Goal: Information Seeking & Learning: Learn about a topic

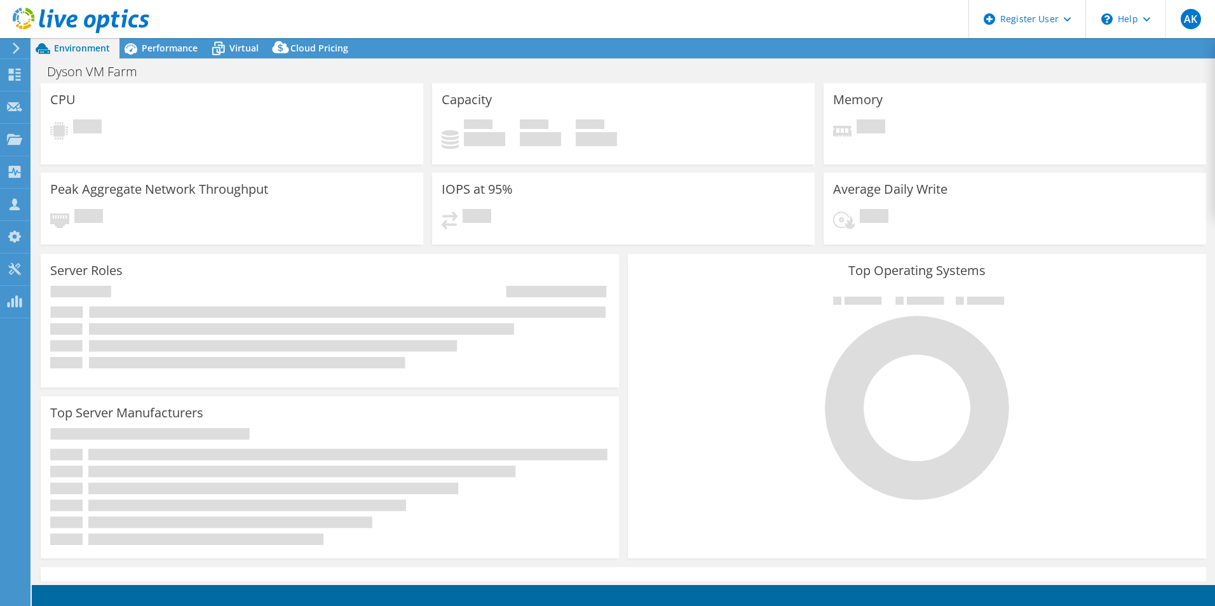
select select "USD"
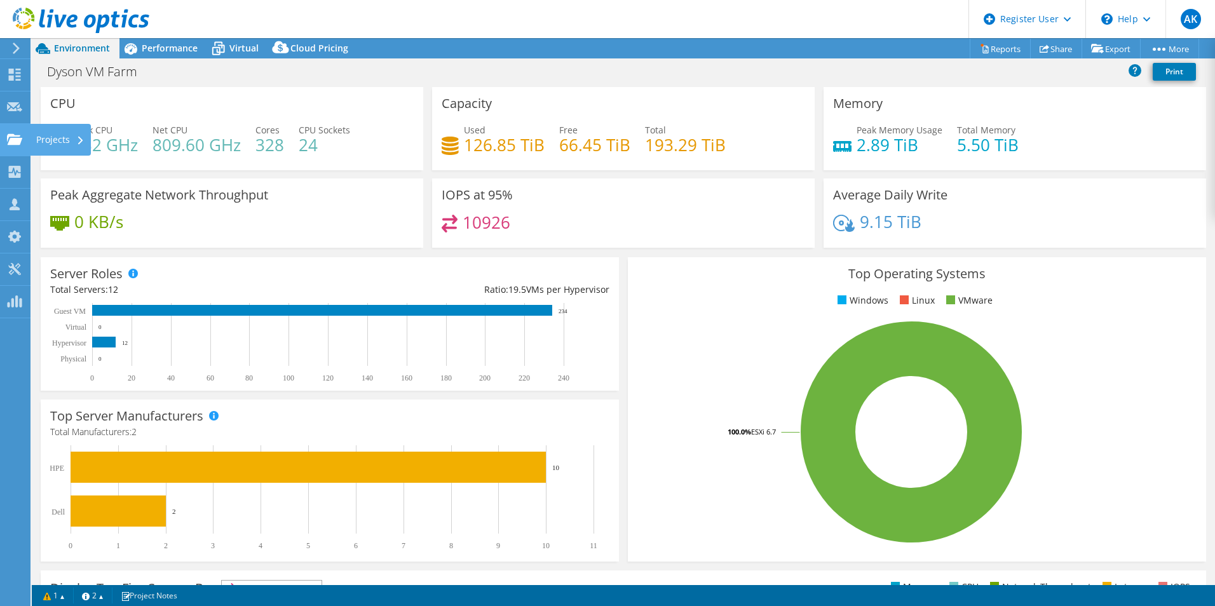
click at [9, 133] on icon at bounding box center [14, 139] width 15 height 12
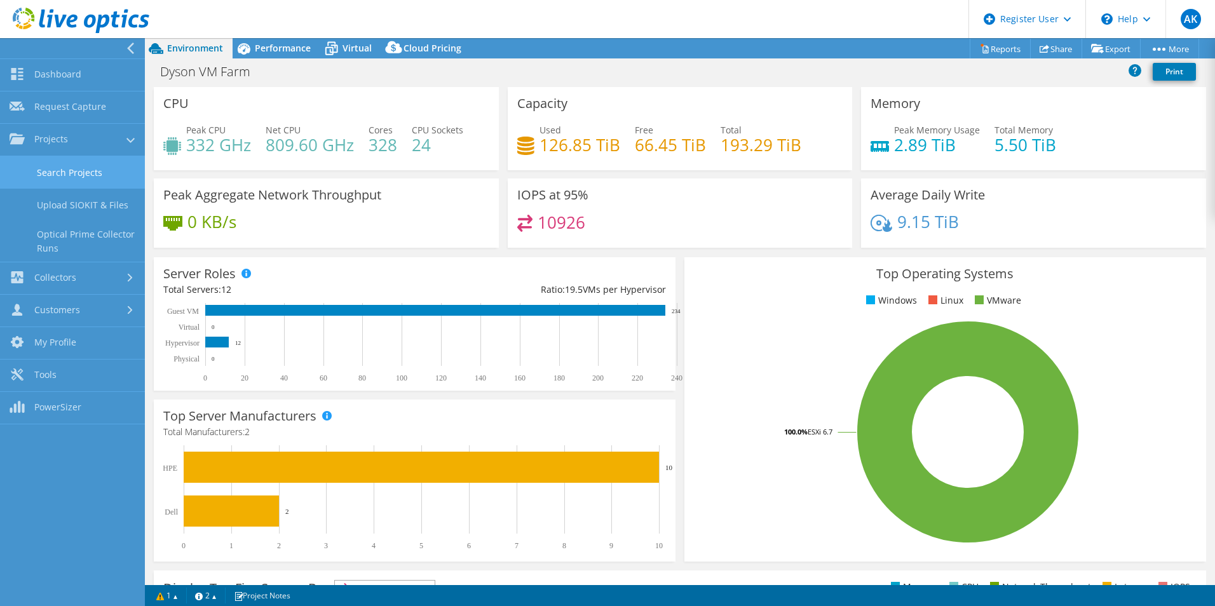
click at [70, 176] on link "Search Projects" at bounding box center [72, 172] width 145 height 32
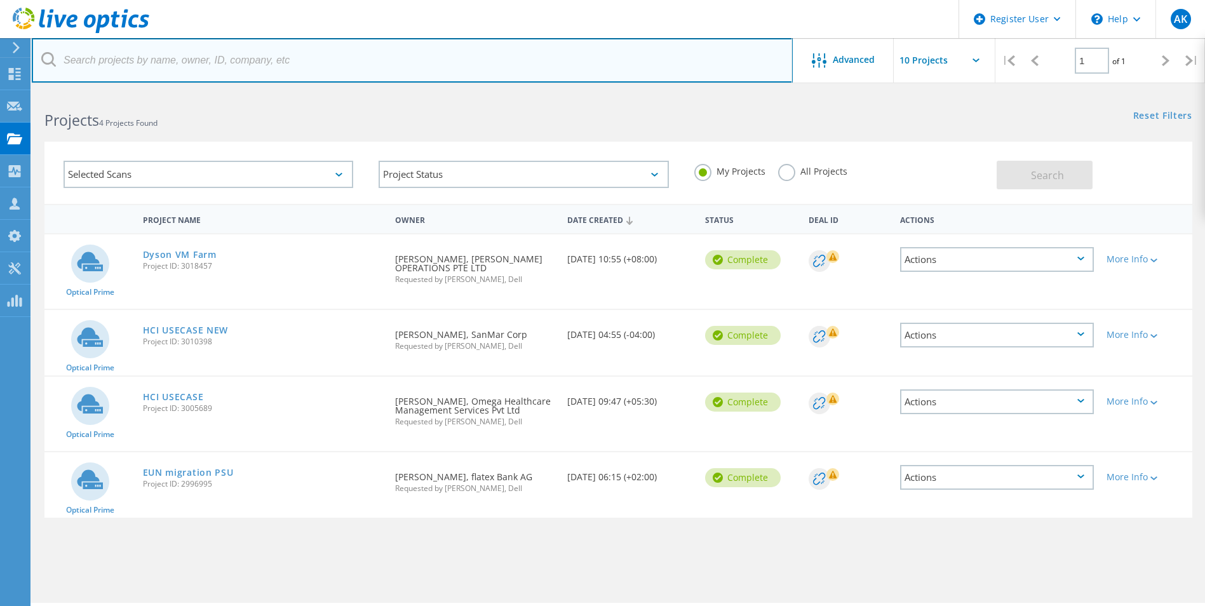
click at [517, 78] on input "text" at bounding box center [412, 60] width 761 height 44
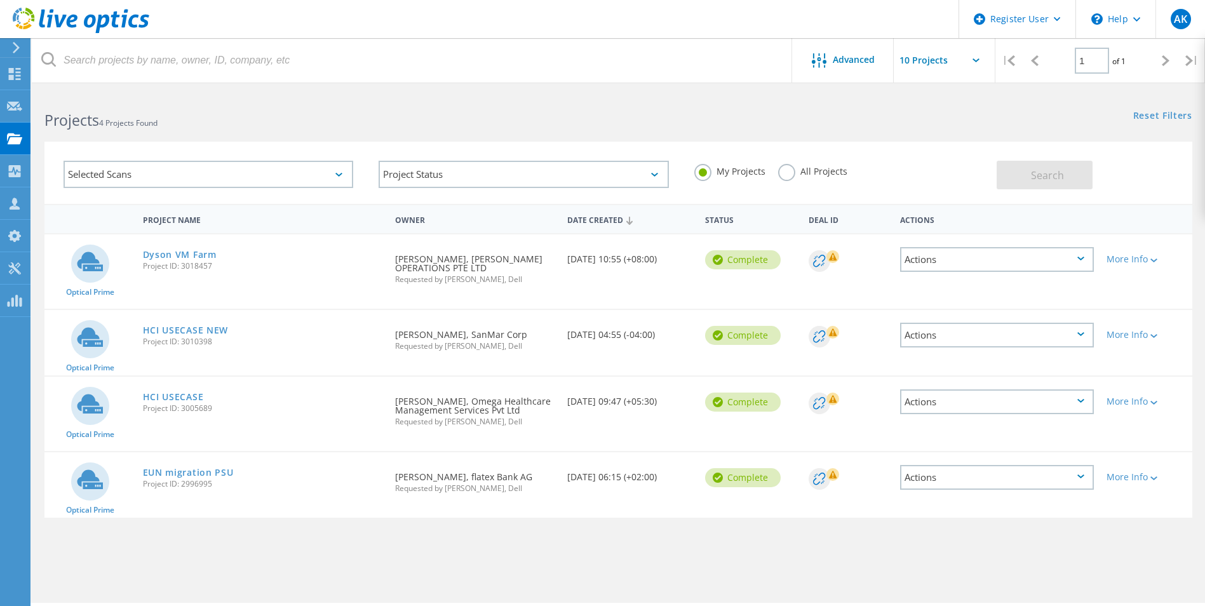
click at [41, 152] on div "Selected Scans Project Status In Progress Complete Published Anonymous Archived…" at bounding box center [618, 165] width 1173 height 78
click at [173, 262] on span "Project ID: 3018457" at bounding box center [263, 266] width 240 height 8
click at [191, 252] on link "Dyson VM Farm" at bounding box center [180, 254] width 74 height 9
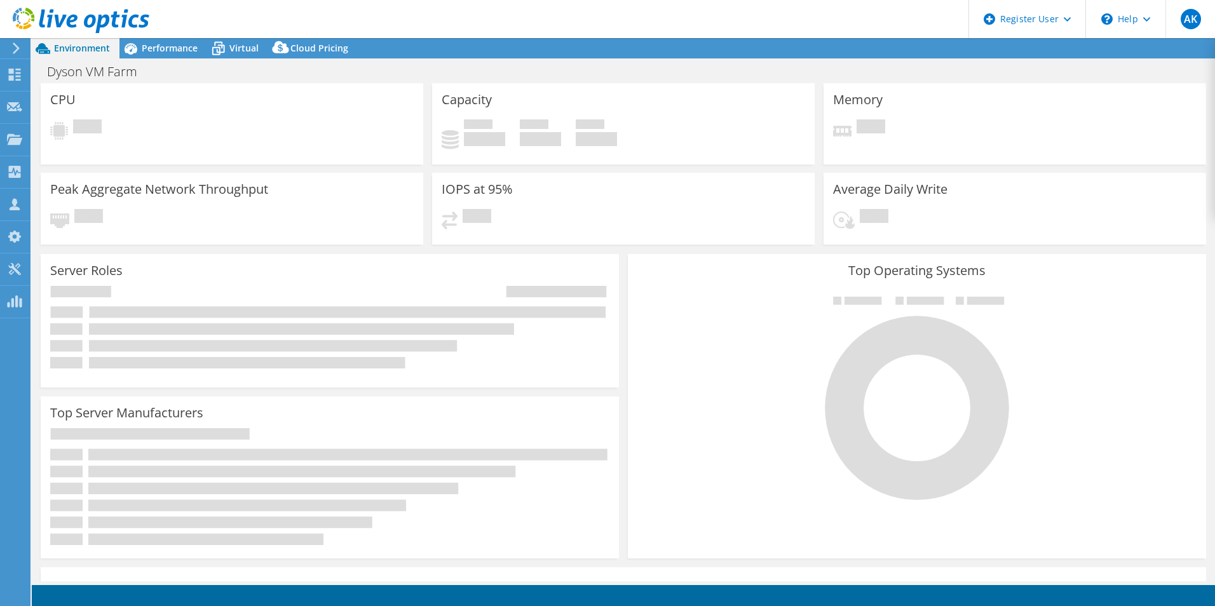
select select "USD"
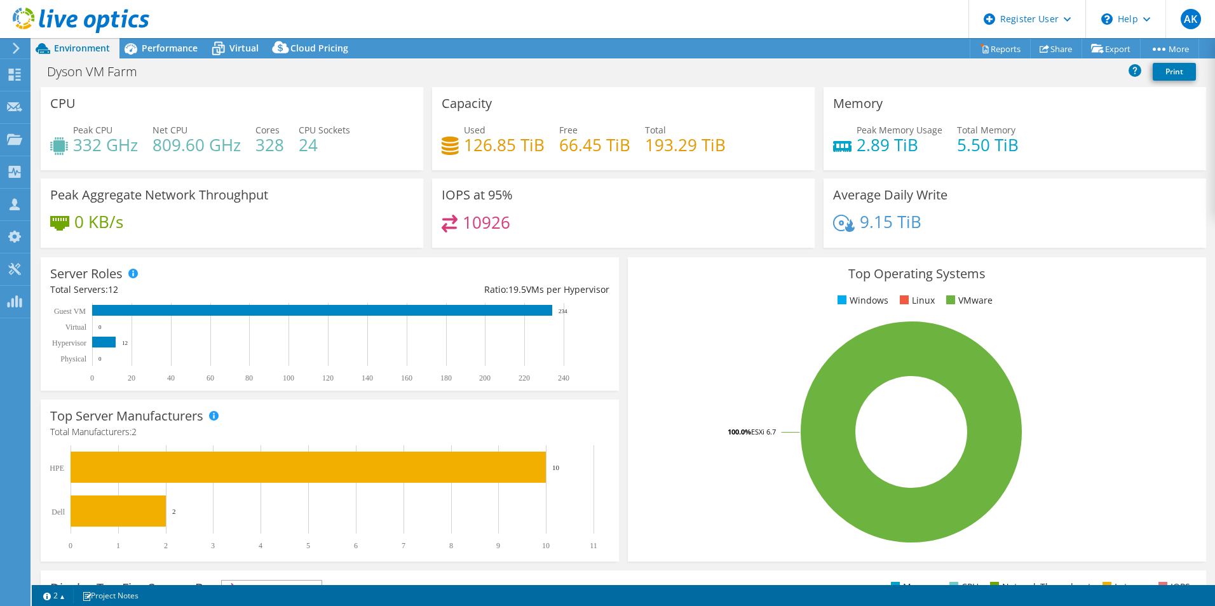
click at [553, 135] on div "Used 126.85 TiB Free 66.45 TiB Total 193.29 TiB" at bounding box center [623, 143] width 363 height 41
click at [745, 134] on div "Used 126.85 TiB Free 66.45 TiB Total 193.29 TiB" at bounding box center [623, 143] width 363 height 41
drag, startPoint x: 745, startPoint y: 134, endPoint x: 694, endPoint y: 199, distance: 82.9
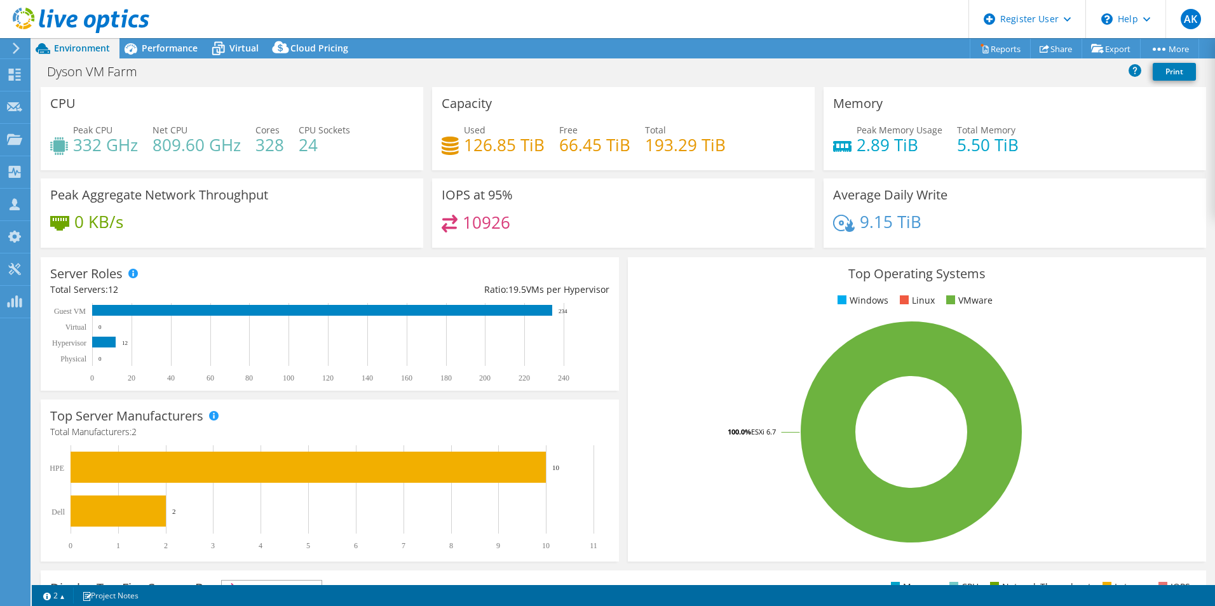
click at [694, 199] on div "IOPS at 95% 10926" at bounding box center [623, 213] width 382 height 69
drag, startPoint x: 463, startPoint y: 147, endPoint x: 539, endPoint y: 151, distance: 76.3
click at [539, 151] on h4 "126.85 TiB" at bounding box center [504, 145] width 81 height 14
drag, startPoint x: 539, startPoint y: 151, endPoint x: 508, endPoint y: 158, distance: 31.3
click at [508, 158] on div "Used 126.85 TiB Free 66.45 TiB Total 193.29 TiB" at bounding box center [623, 143] width 363 height 41
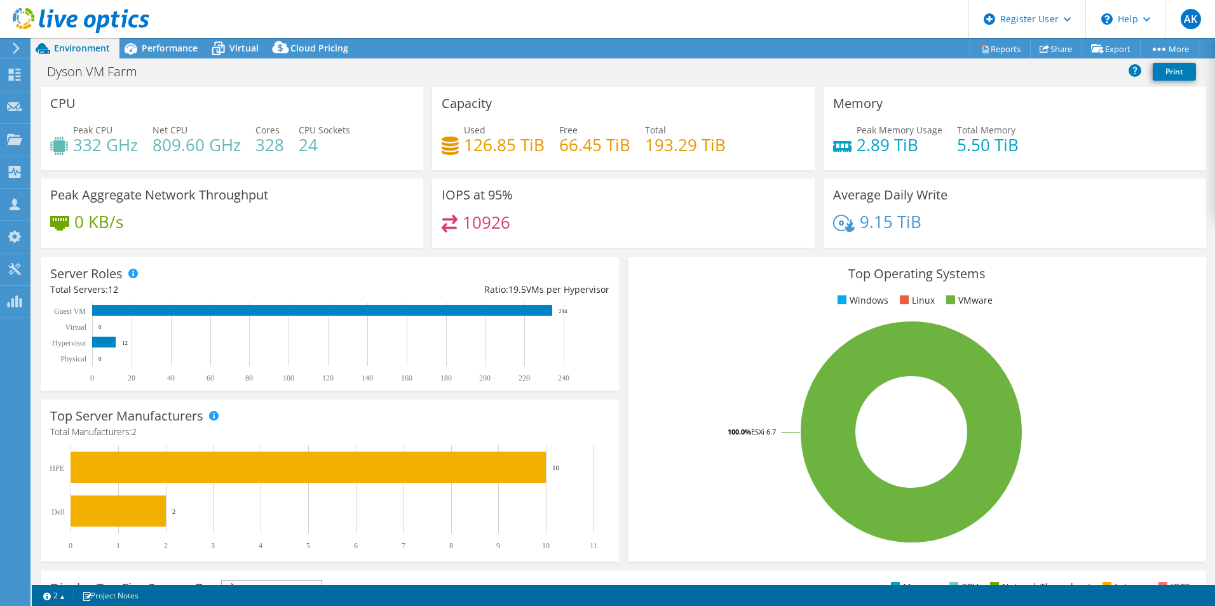
click at [506, 145] on h4 "126.85 TiB" at bounding box center [504, 145] width 81 height 14
copy h4 "126.85"
click at [711, 200] on div "IOPS at 95% 10926" at bounding box center [623, 213] width 382 height 69
click at [245, 46] on span "Virtual" at bounding box center [243, 48] width 29 height 12
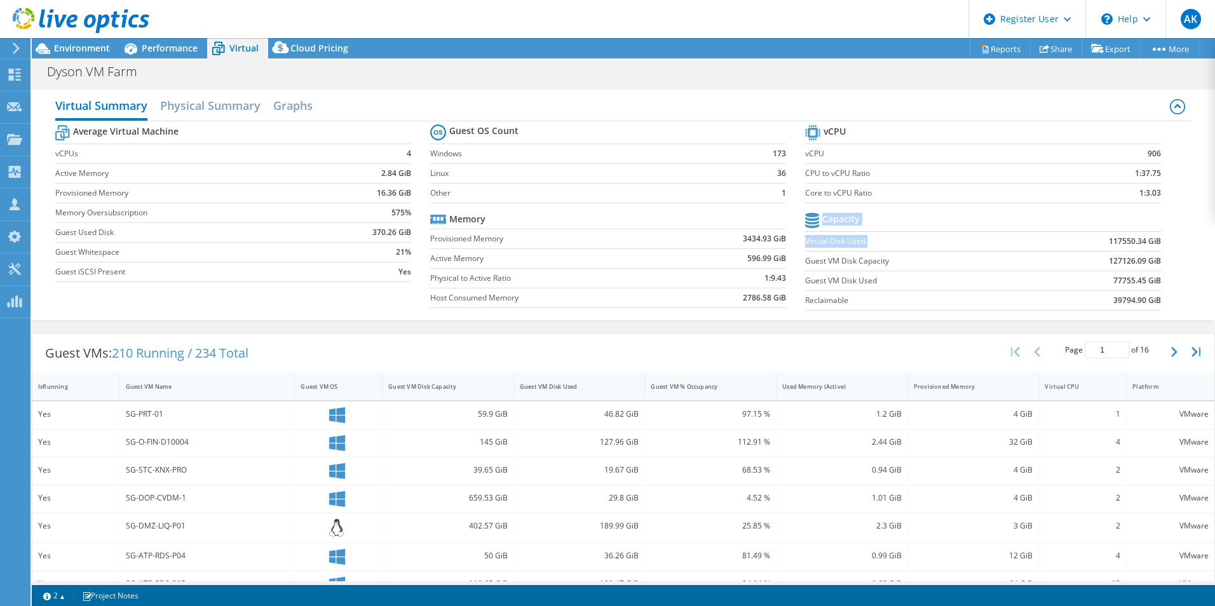
drag, startPoint x: 1100, startPoint y: 244, endPoint x: 1152, endPoint y: 236, distance: 53.3
click at [1152, 236] on section "vCPU vCPU 906 CPU to vCPU Ratio 1:37.75 Core to vCPU Ratio 1:3.03 Capacity Virt…" at bounding box center [992, 219] width 375 height 195
drag, startPoint x: 1152, startPoint y: 236, endPoint x: 1171, endPoint y: 252, distance: 24.8
click at [1171, 252] on div "Average Virtual Machine vCPUs 4 Active Memory 2.84 GiB Provisioned Memory 16.36…" at bounding box center [623, 219] width 1136 height 196
click at [1128, 299] on b "39794.90 GiB" at bounding box center [1137, 300] width 48 height 13
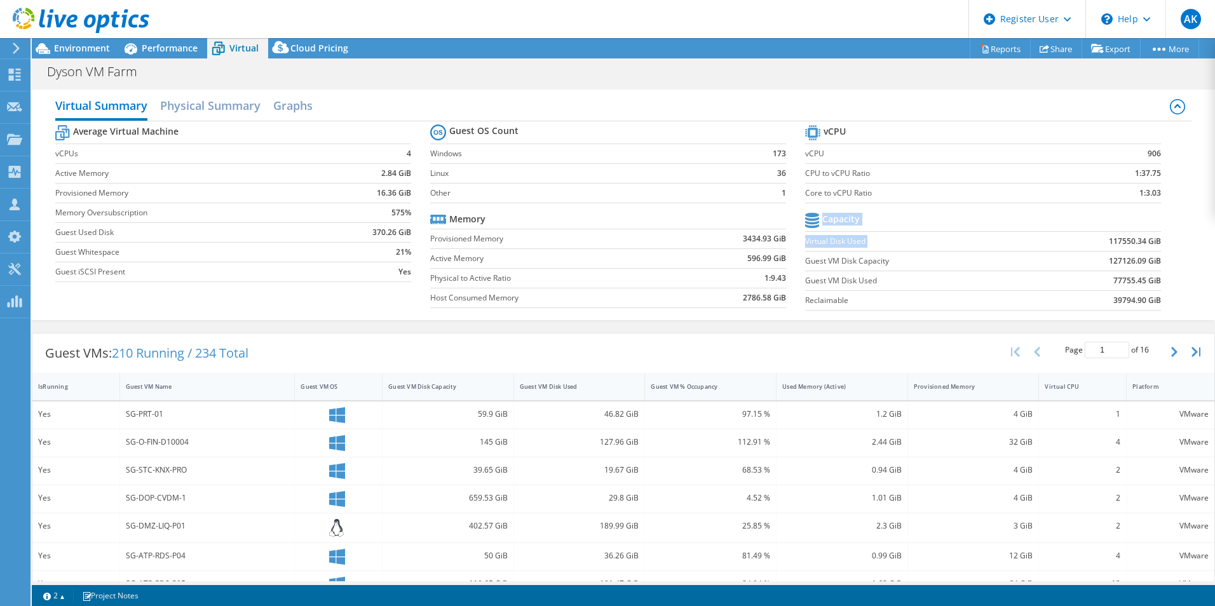
click at [1177, 285] on div "Average Virtual Machine vCPUs 4 Active Memory 2.84 GiB Provisioned Memory 16.36…" at bounding box center [623, 219] width 1136 height 196
drag, startPoint x: 1105, startPoint y: 281, endPoint x: 1135, endPoint y: 278, distance: 30.7
click at [1135, 278] on b "77755.45 GiB" at bounding box center [1137, 280] width 48 height 13
drag, startPoint x: 1135, startPoint y: 278, endPoint x: 1179, endPoint y: 278, distance: 43.8
click at [1179, 278] on div "Average Virtual Machine vCPUs 4 Active Memory 2.84 GiB Provisioned Memory 16.36…" at bounding box center [623, 219] width 1136 height 196
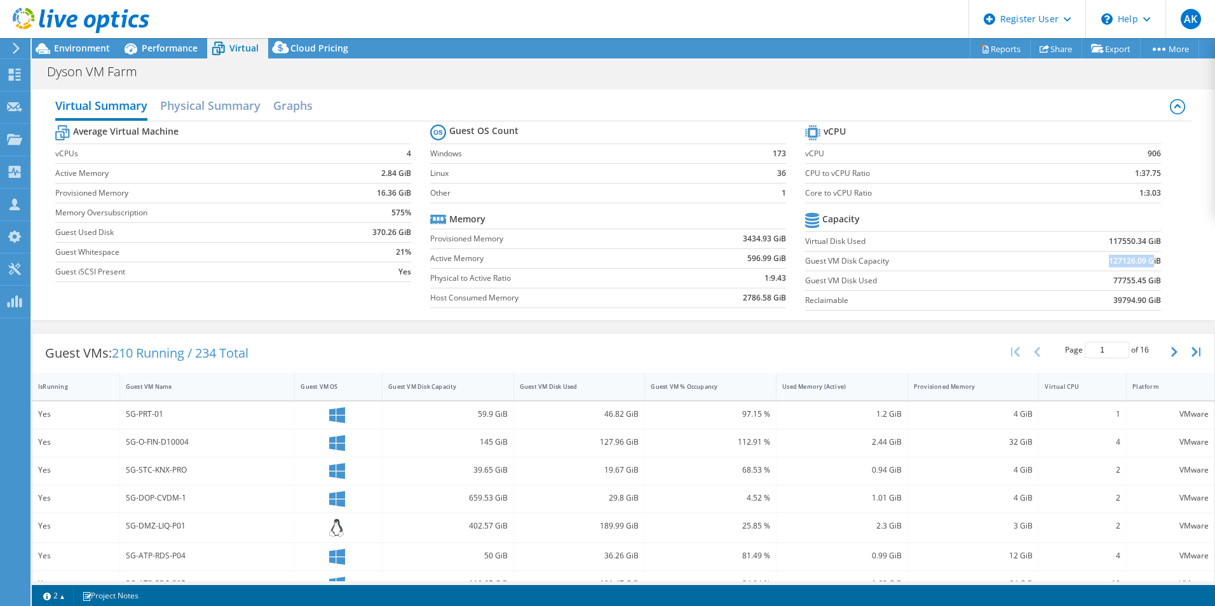
drag, startPoint x: 1097, startPoint y: 262, endPoint x: 1144, endPoint y: 258, distance: 46.5
click at [1144, 258] on td "127126.09 GiB" at bounding box center [1095, 261] width 130 height 20
drag, startPoint x: 1144, startPoint y: 258, endPoint x: 1189, endPoint y: 243, distance: 47.6
click at [1189, 243] on div "Virtual Summary Physical Summary Graphs Average Virtual Machine vCPUs 4 Active …" at bounding box center [623, 205] width 1183 height 231
drag, startPoint x: 1093, startPoint y: 241, endPoint x: 1140, endPoint y: 236, distance: 46.7
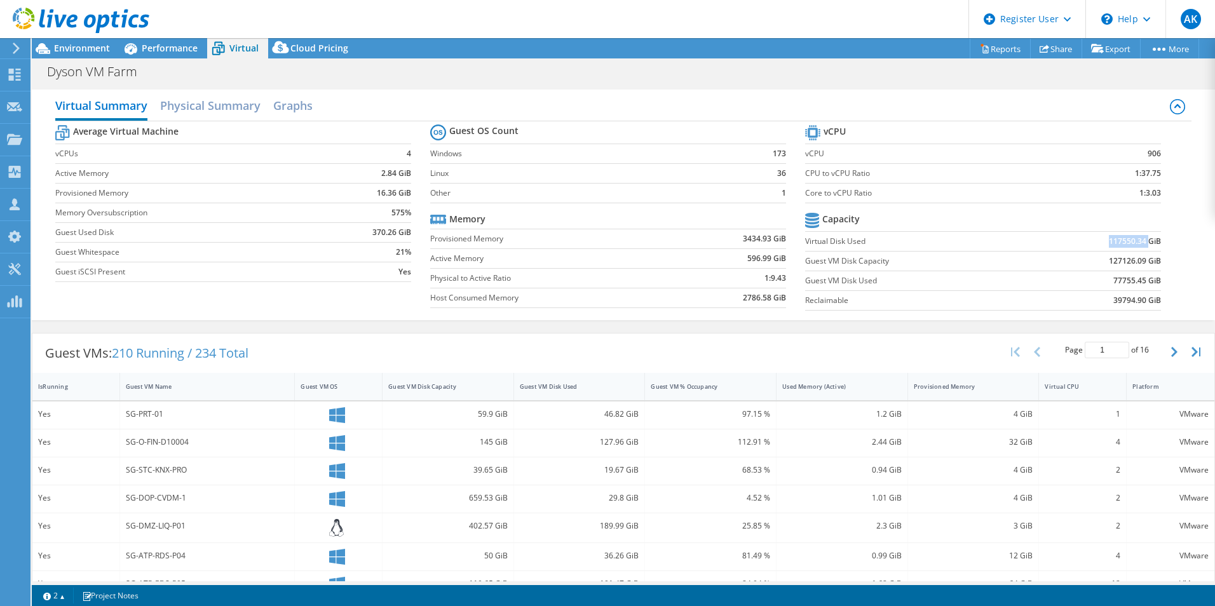
click at [1140, 236] on td "117550.34 GiB" at bounding box center [1095, 241] width 130 height 20
drag, startPoint x: 1140, startPoint y: 236, endPoint x: 1181, endPoint y: 292, distance: 69.5
click at [1181, 292] on div "Average Virtual Machine vCPUs 4 Active Memory 2.84 GiB Provisioned Memory 16.36…" at bounding box center [623, 219] width 1136 height 196
drag, startPoint x: 181, startPoint y: 44, endPoint x: 172, endPoint y: 49, distance: 10.5
click at [177, 47] on span "Performance" at bounding box center [170, 48] width 56 height 12
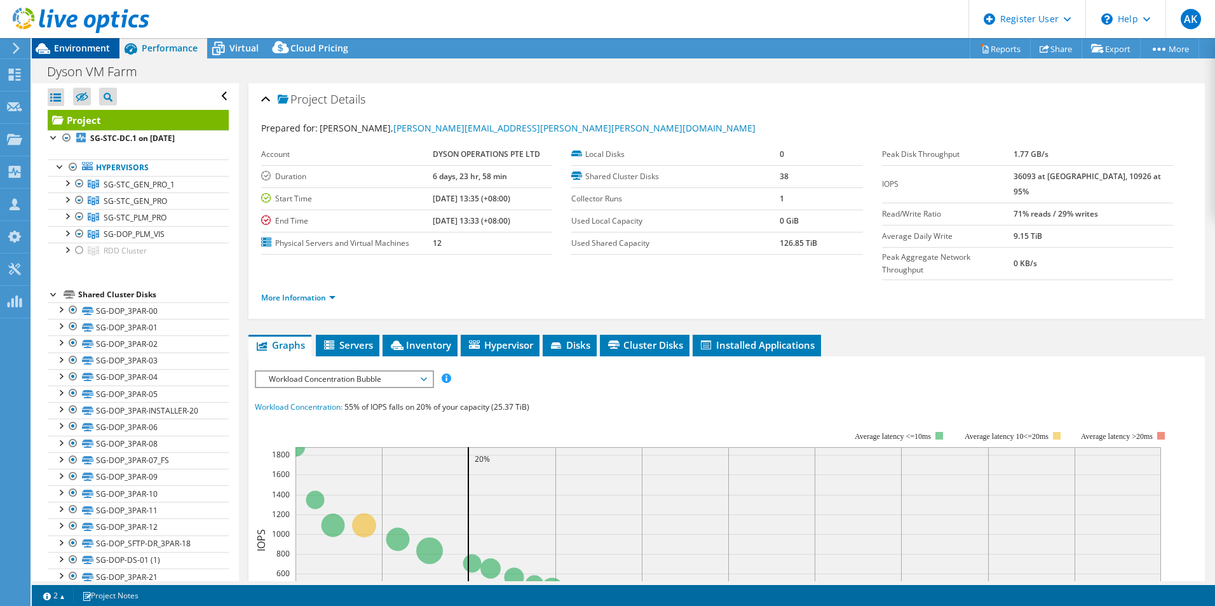
drag, startPoint x: 172, startPoint y: 49, endPoint x: 91, endPoint y: 53, distance: 80.8
click at [91, 53] on span "Environment" at bounding box center [82, 48] width 56 height 12
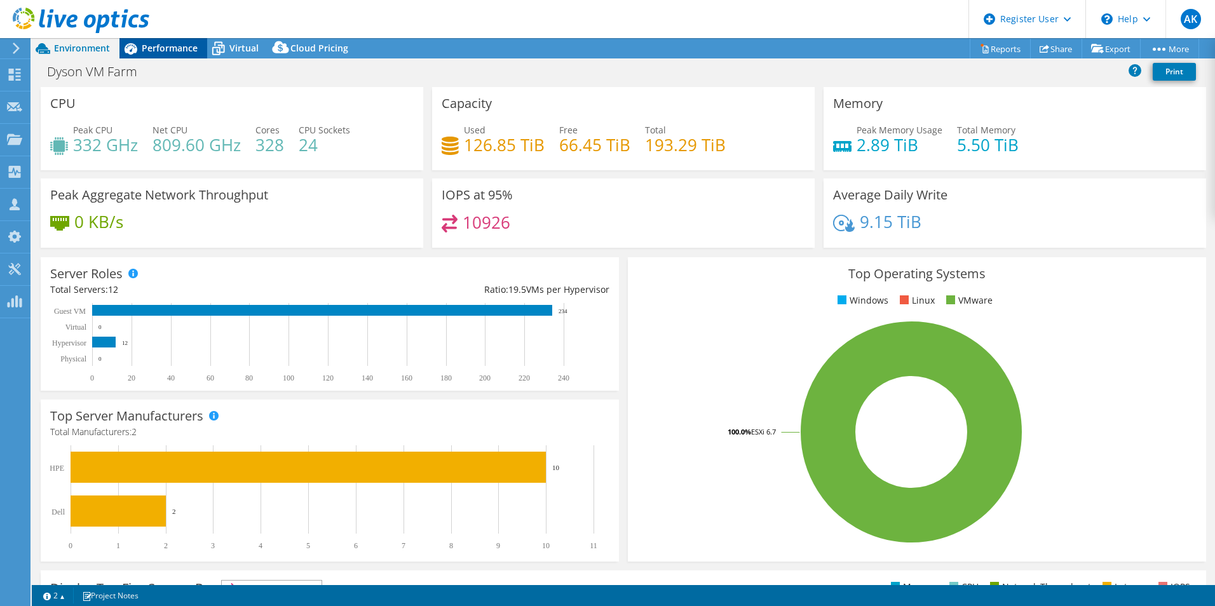
click at [172, 44] on span "Performance" at bounding box center [170, 48] width 56 height 12
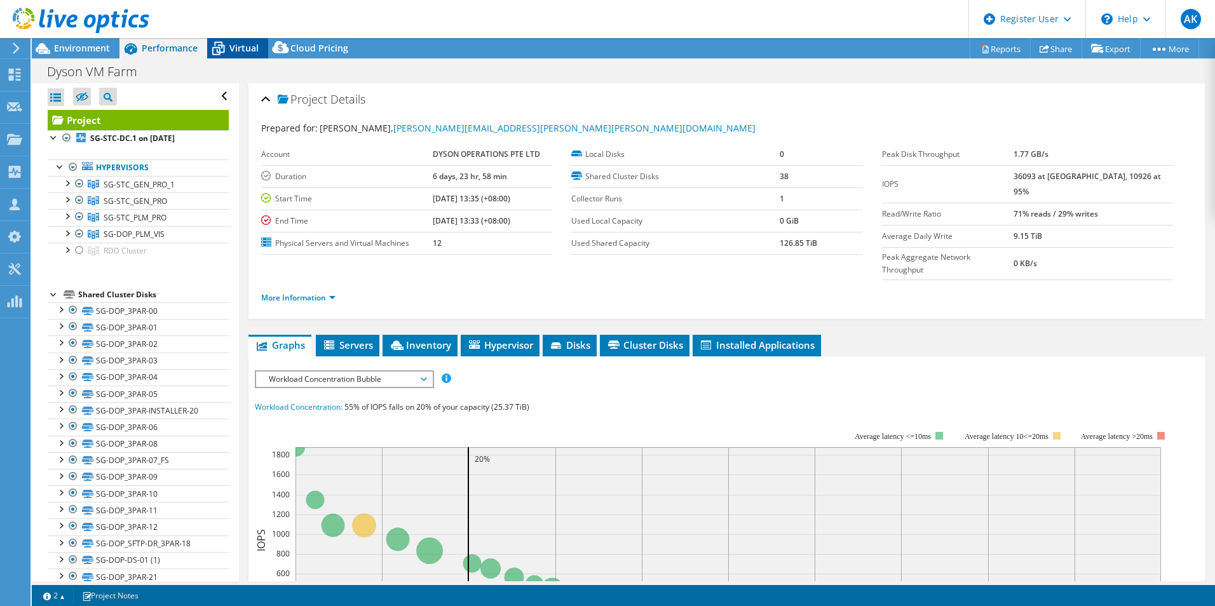
click at [234, 50] on span "Virtual" at bounding box center [243, 48] width 29 height 12
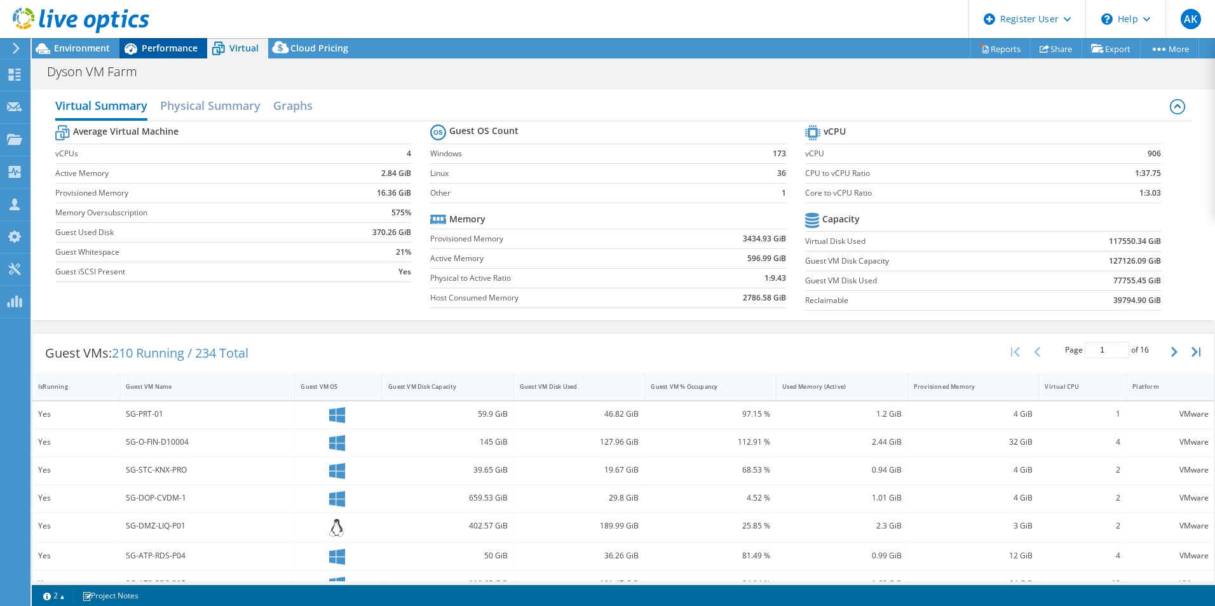
click at [151, 55] on div "Performance" at bounding box center [163, 48] width 88 height 20
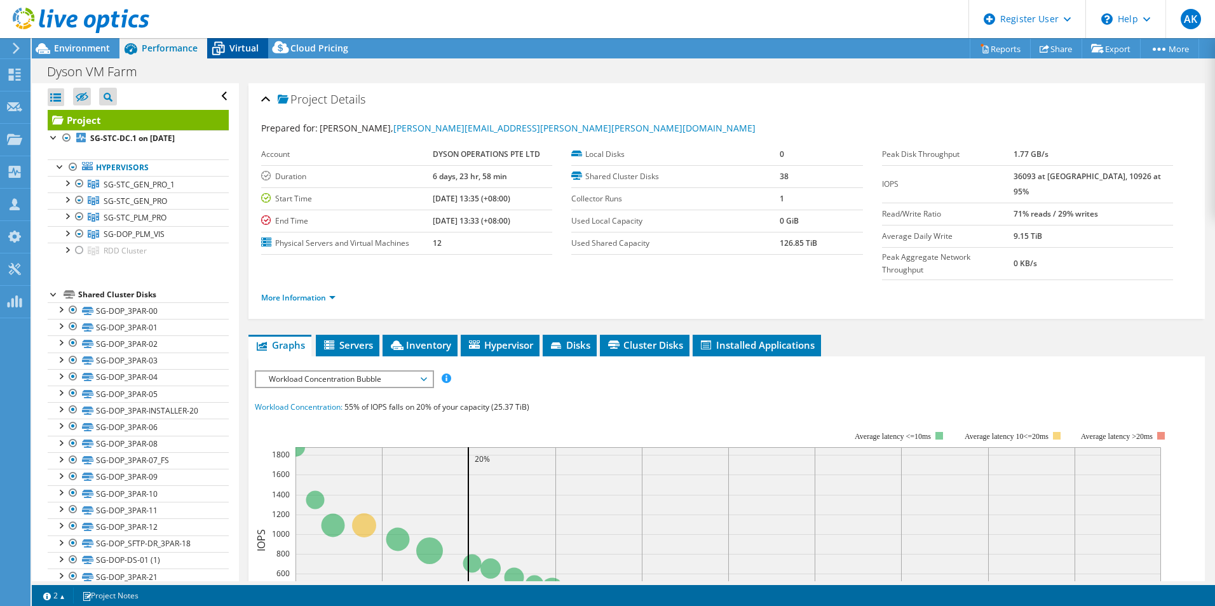
click at [221, 48] on icon at bounding box center [218, 49] width 13 height 10
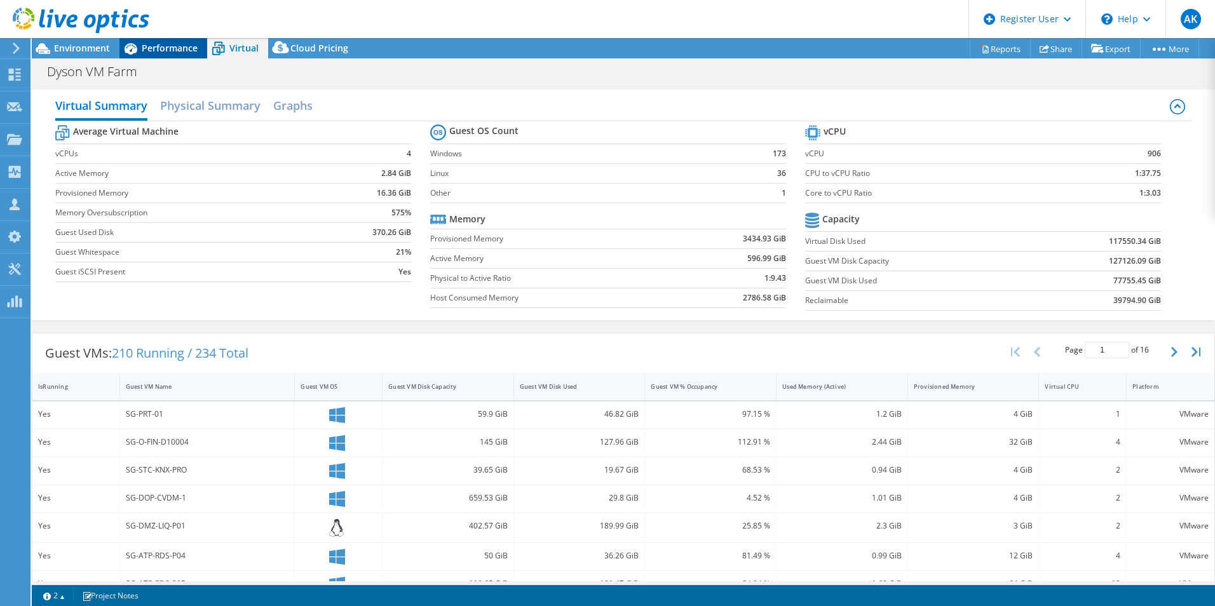
click at [172, 53] on span "Performance" at bounding box center [170, 48] width 56 height 12
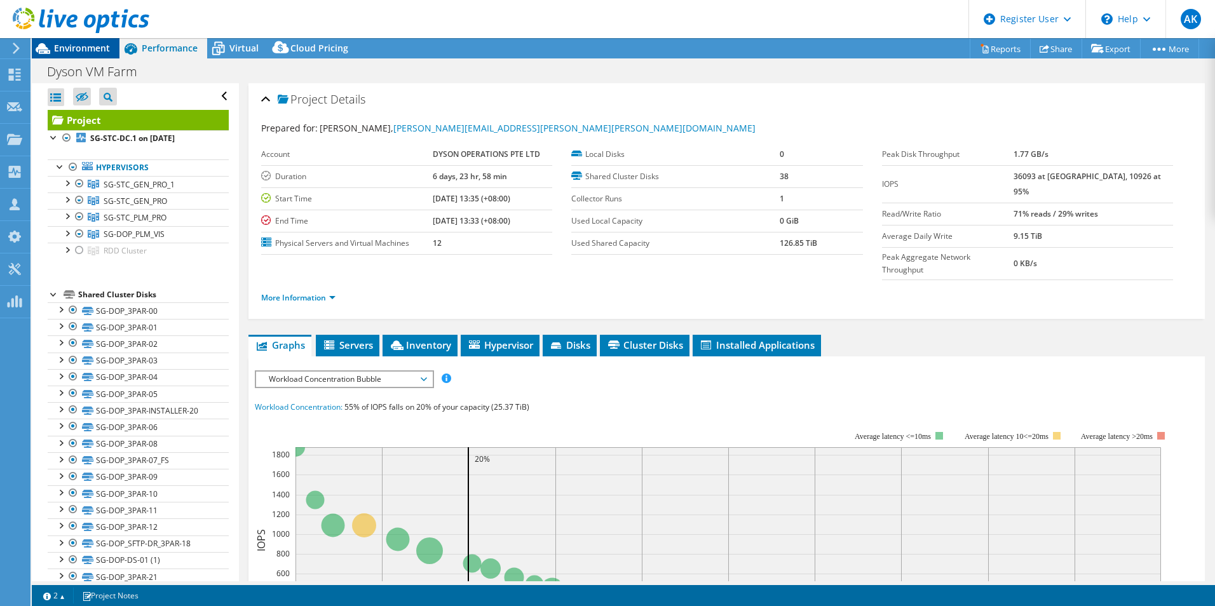
click at [50, 49] on icon at bounding box center [43, 48] width 22 height 22
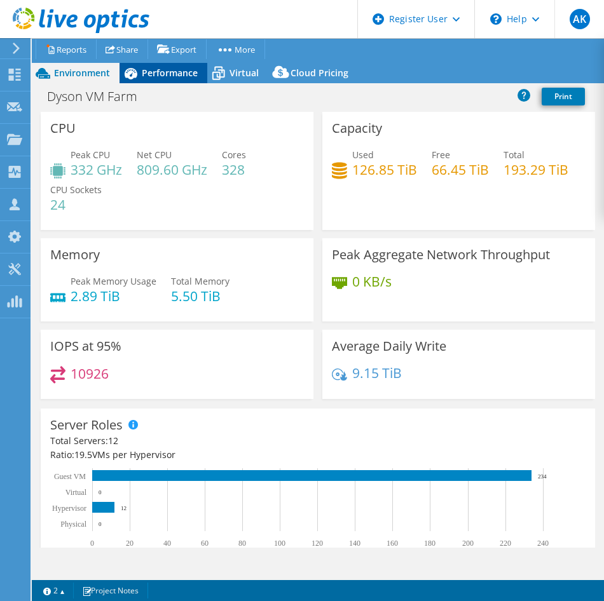
click at [158, 67] on span "Performance" at bounding box center [170, 73] width 56 height 12
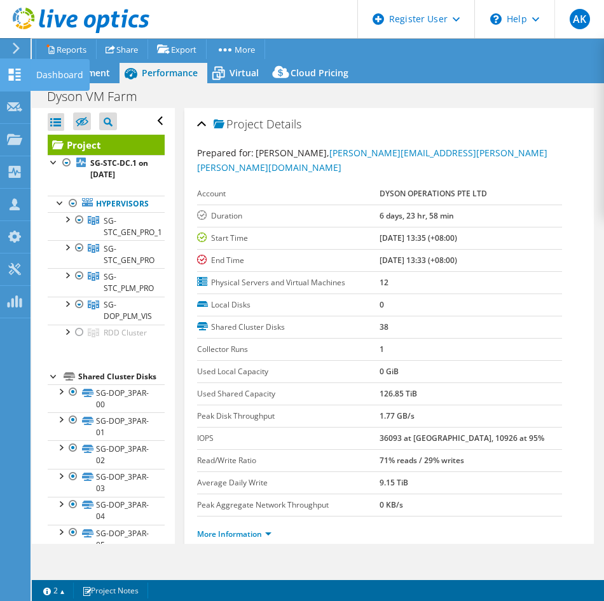
click at [84, 75] on div "Dashboard" at bounding box center [60, 75] width 60 height 32
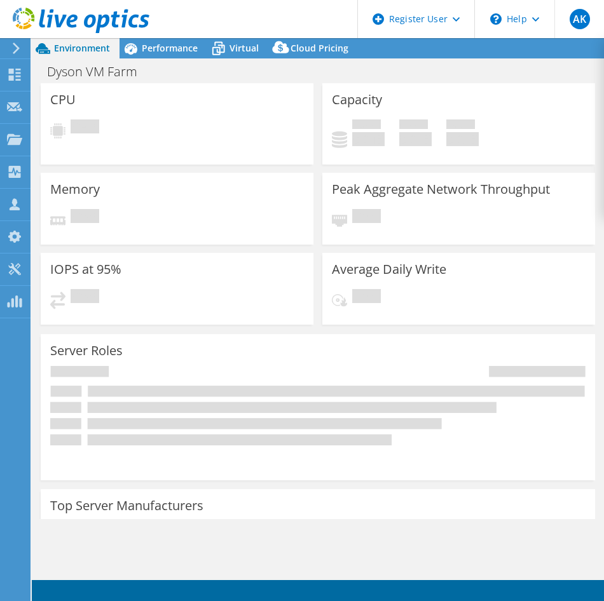
select select
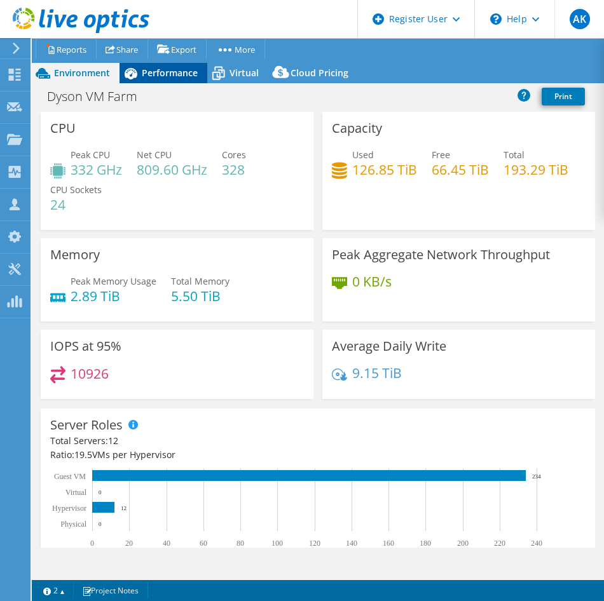
click at [180, 72] on span "Performance" at bounding box center [170, 73] width 56 height 12
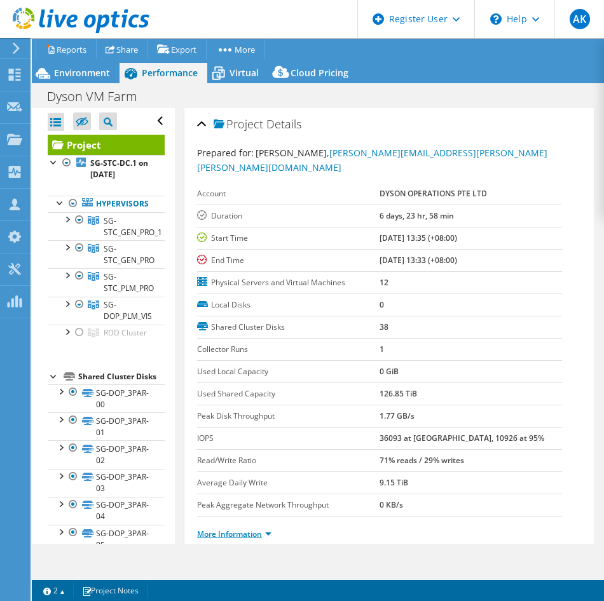
click at [253, 529] on link "More Information" at bounding box center [234, 534] width 74 height 11
